Goal: Navigation & Orientation: Find specific page/section

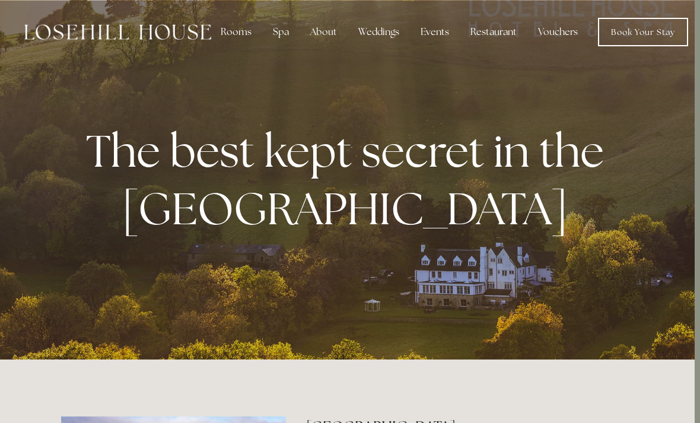
scroll to position [0, 5]
click at [325, 31] on div "About" at bounding box center [324, 32] width 46 height 24
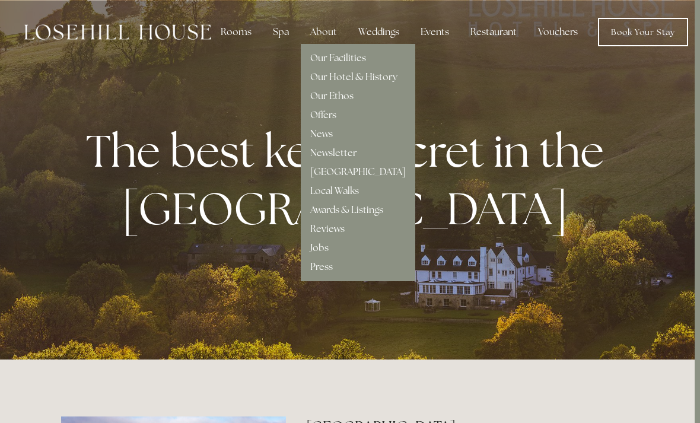
click at [233, 35] on div "Rooms" at bounding box center [236, 32] width 50 height 24
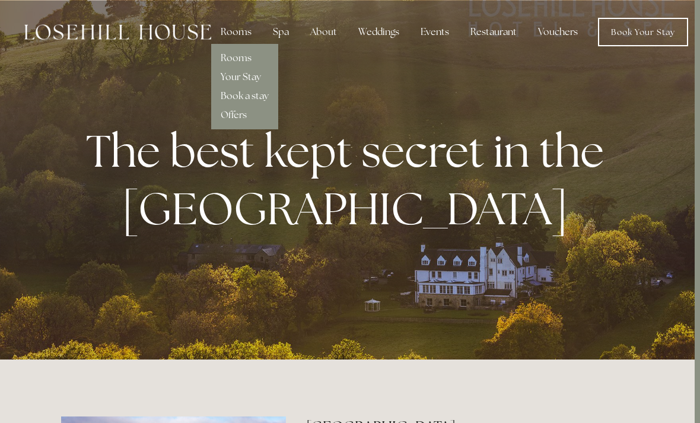
click at [314, 44] on nav "Rooms Rooms Your Stay Book a stay Offers Spa Spa" at bounding box center [449, 32] width 477 height 28
click at [326, 32] on div "About" at bounding box center [324, 32] width 46 height 24
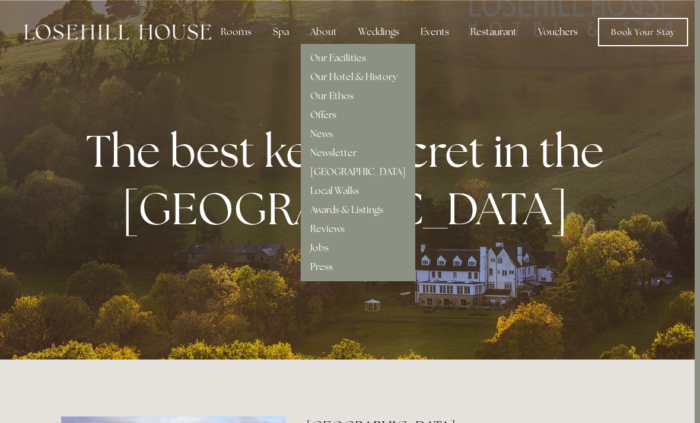
click at [375, 80] on link "Our Hotel & History" at bounding box center [353, 77] width 87 height 12
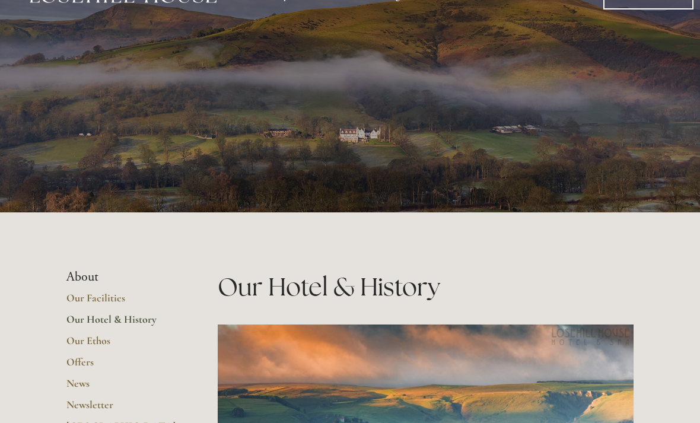
scroll to position [15, 0]
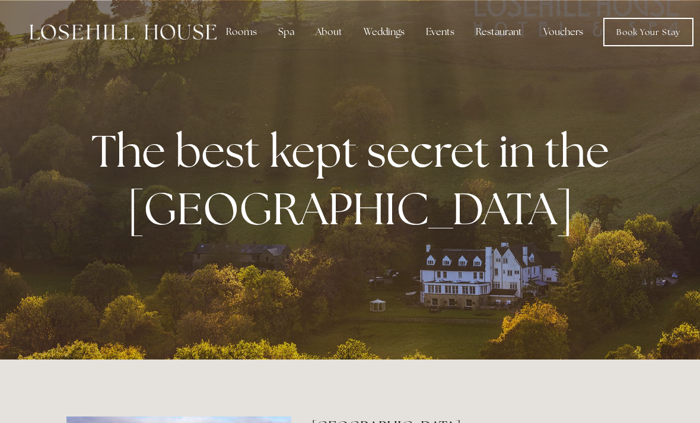
scroll to position [0, 5]
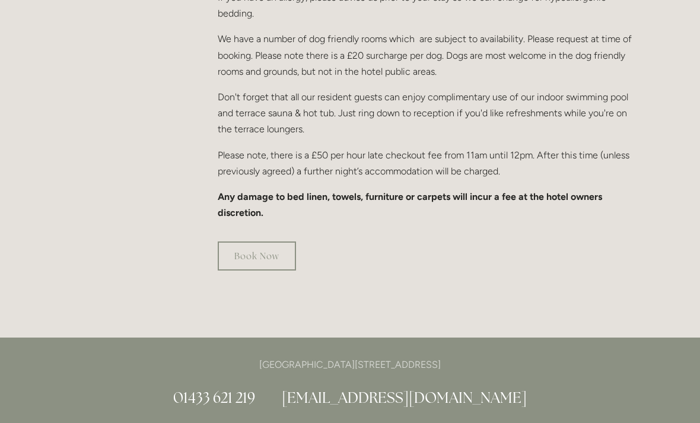
scroll to position [833, 0]
